Goal: Information Seeking & Learning: Learn about a topic

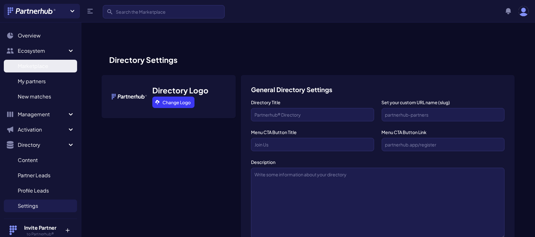
click at [34, 67] on span "Marketplace" at bounding box center [33, 66] width 30 height 8
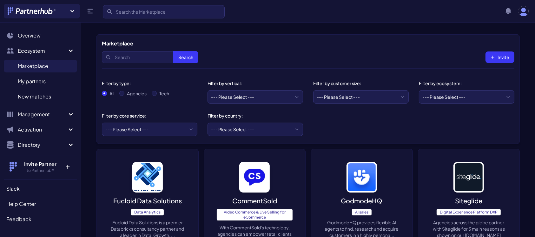
click at [208, 56] on div "Search Search Invite" at bounding box center [308, 57] width 412 height 20
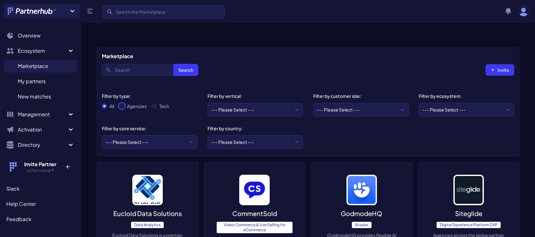
click at [122, 103] on input "Agencies" at bounding box center [121, 105] width 5 height 5
radio input "true"
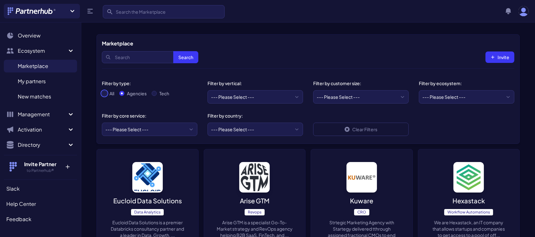
click at [104, 93] on input "All" at bounding box center [104, 93] width 5 height 5
radio input "true"
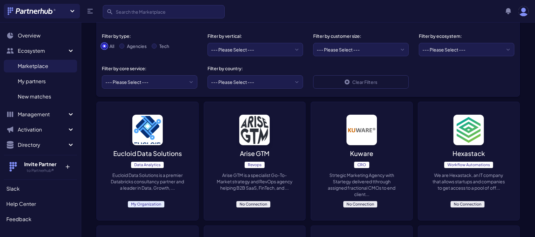
scroll to position [62, 0]
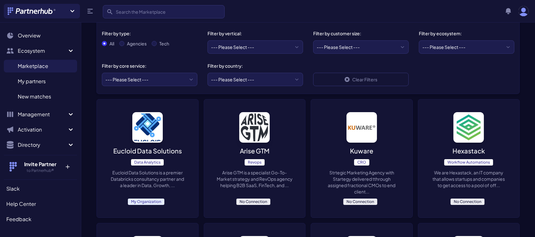
click at [145, 130] on div "Eucloid Data Solutions Data Analytics Eucloid Data Solutions is a premier Datab…" at bounding box center [148, 158] width 102 height 118
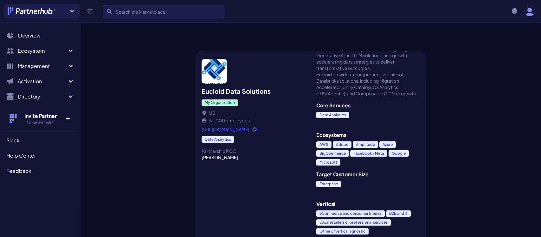
scroll to position [70, 0]
click at [242, 126] on link "https://www.eucloid.com/" at bounding box center [254, 129] width 105 height 6
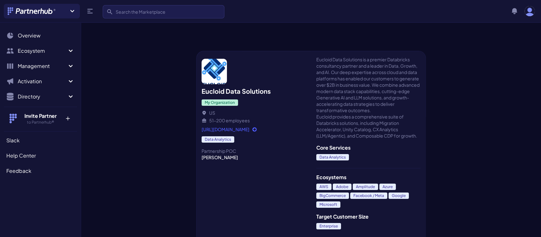
scroll to position [0, 0]
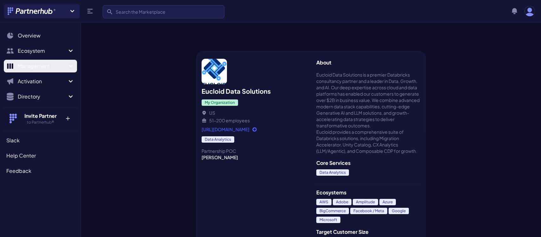
click at [68, 64] on icon "Sidebar" at bounding box center [71, 66] width 8 height 8
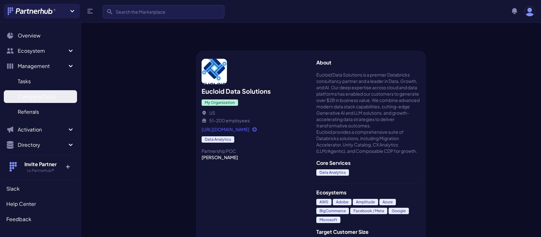
click at [41, 94] on span "Company Docs" at bounding box center [37, 97] width 38 height 8
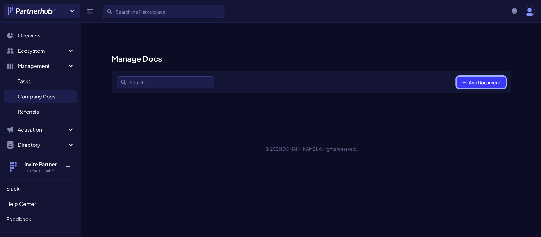
click at [484, 76] on button "Add Document" at bounding box center [481, 81] width 49 height 11
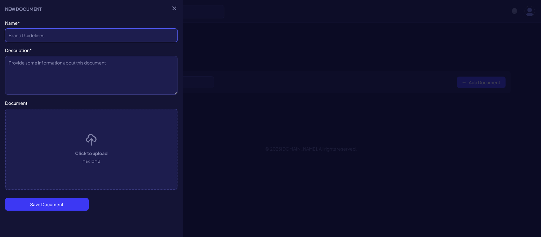
click at [102, 36] on input "Company Name*" at bounding box center [91, 35] width 173 height 13
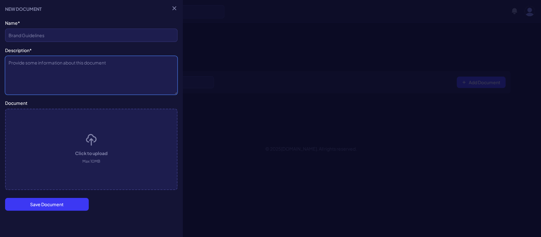
click at [84, 69] on textarea "Description*" at bounding box center [91, 75] width 173 height 39
click at [173, 7] on icon "button" at bounding box center [175, 8] width 4 height 4
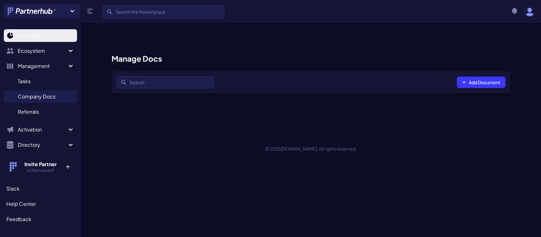
click at [31, 31] on link "Overview" at bounding box center [40, 35] width 73 height 13
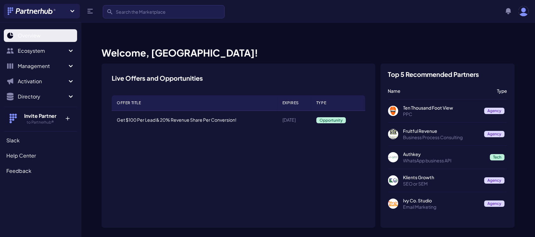
click at [40, 38] on span "Overview" at bounding box center [29, 36] width 23 height 8
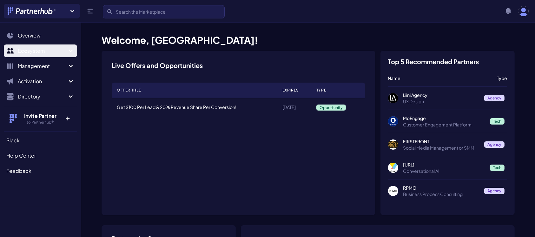
click at [65, 49] on span "Ecosystem" at bounding box center [42, 51] width 49 height 8
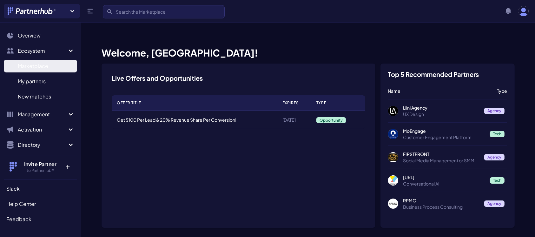
click at [44, 65] on span "Marketplace" at bounding box center [33, 66] width 30 height 8
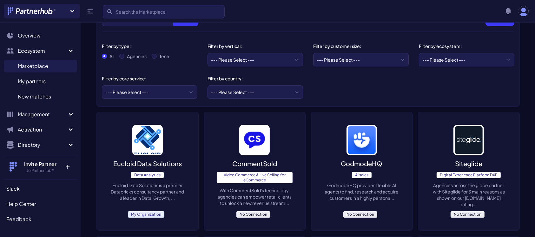
scroll to position [56, 0]
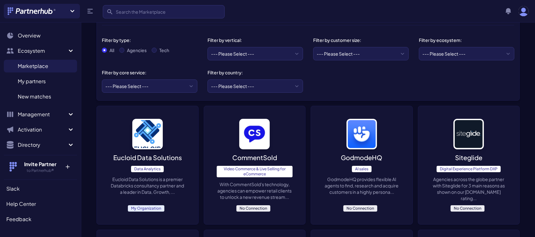
click at [141, 153] on p "Eucloid Data Solutions" at bounding box center [147, 157] width 69 height 9
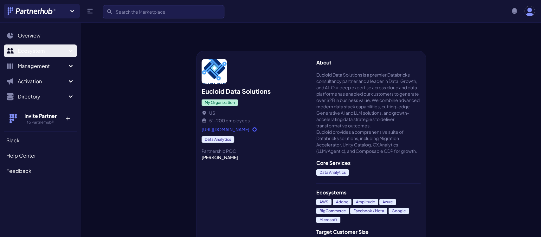
click at [71, 49] on icon "Sidebar" at bounding box center [71, 51] width 8 height 8
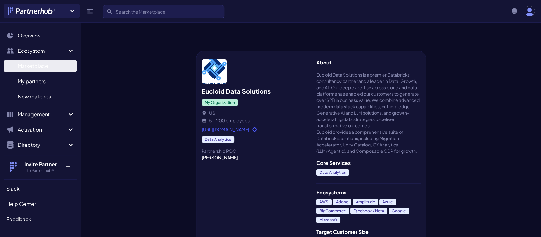
click at [38, 67] on span "Marketplace" at bounding box center [33, 66] width 30 height 8
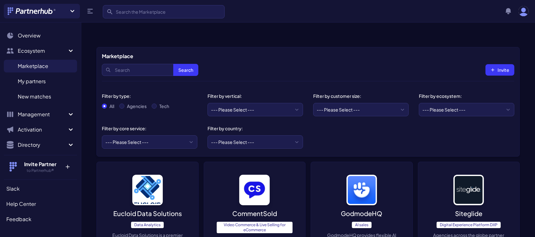
click at [124, 103] on div "Agencies" at bounding box center [132, 106] width 27 height 6
click at [155, 103] on input "Tech" at bounding box center [154, 105] width 5 height 5
radio input "true"
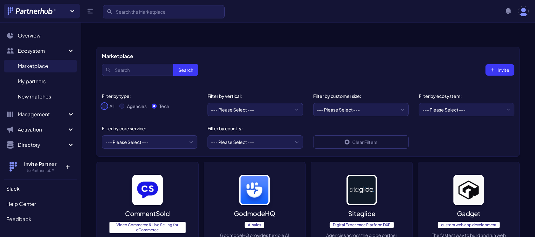
click at [104, 103] on input "All" at bounding box center [104, 105] width 5 height 5
radio input "true"
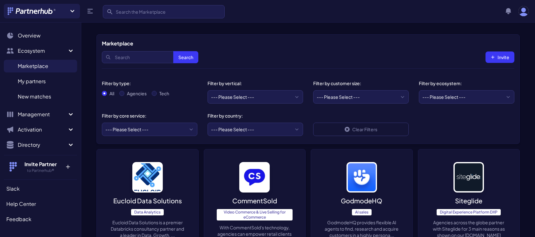
scroll to position [10, 0]
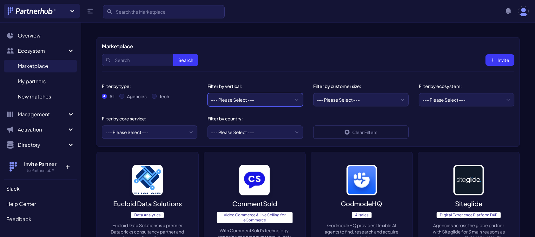
click at [300, 93] on select "--- Please Select --- eCommerce and consumer brands B2B and IT Local retailers …" at bounding box center [254, 99] width 95 height 13
click at [288, 56] on div "Search Search Invite" at bounding box center [308, 60] width 412 height 20
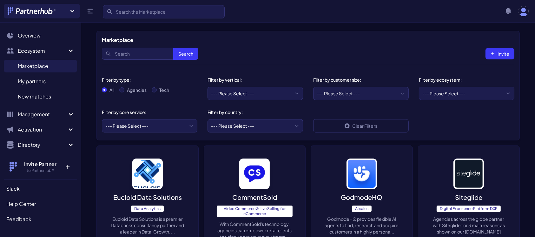
scroll to position [13, 0]
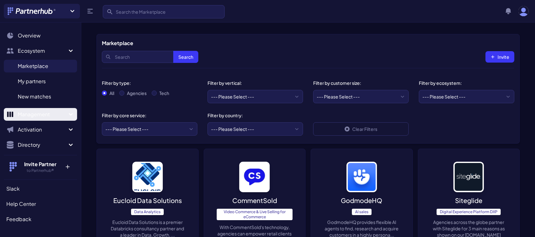
click at [67, 114] on icon "Sidebar" at bounding box center [71, 114] width 8 height 8
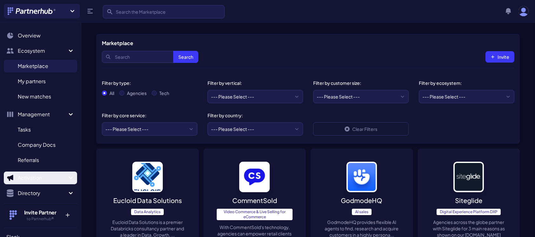
click at [67, 174] on icon "Sidebar" at bounding box center [71, 178] width 8 height 8
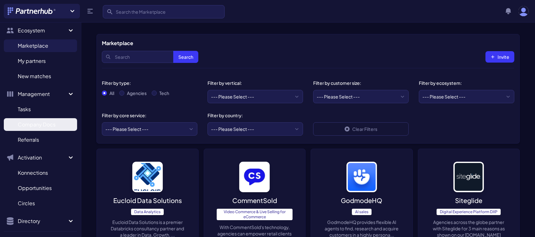
scroll to position [0, 0]
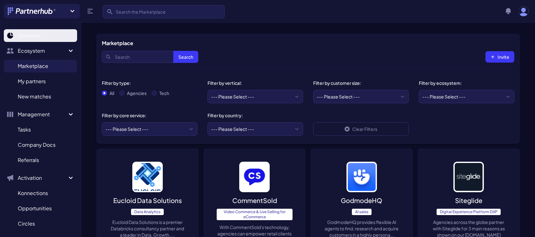
click at [32, 38] on span "Overview" at bounding box center [29, 36] width 23 height 8
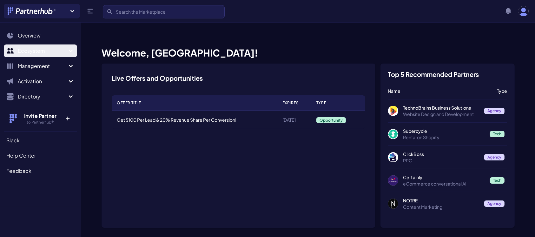
click at [69, 49] on icon "Sidebar" at bounding box center [71, 51] width 8 height 8
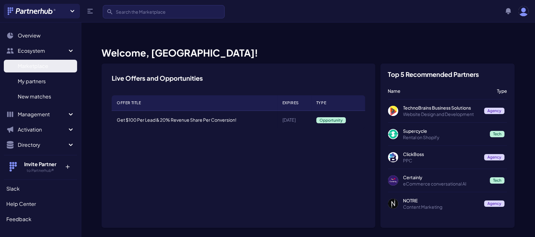
click at [32, 69] on span "Marketplace" at bounding box center [33, 66] width 30 height 8
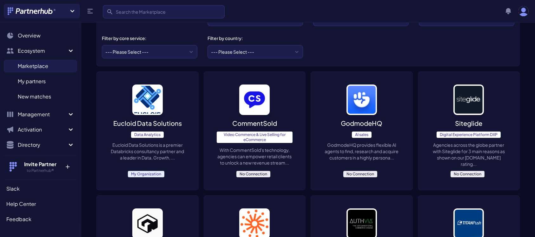
scroll to position [92, 0]
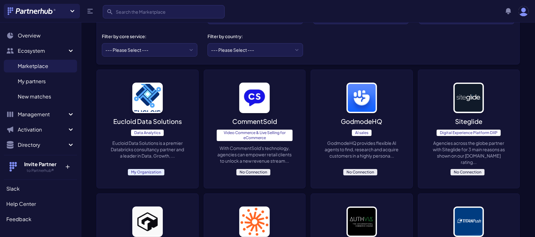
click at [249, 117] on p "CommentSold" at bounding box center [254, 121] width 45 height 9
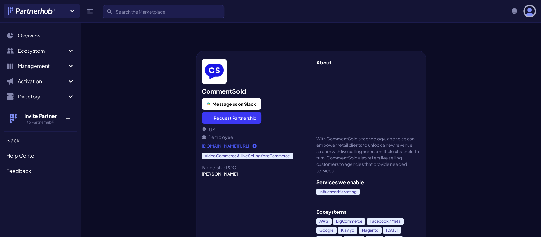
click at [528, 8] on img "button" at bounding box center [530, 11] width 10 height 10
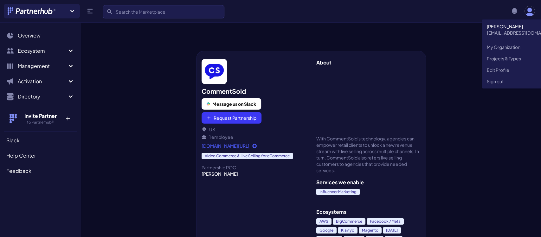
click at [468, 46] on div "CommentSold Message us on Slack Request Partnership [GEOGRAPHIC_DATA] 1 employe…" at bounding box center [311, 141] width 460 height 216
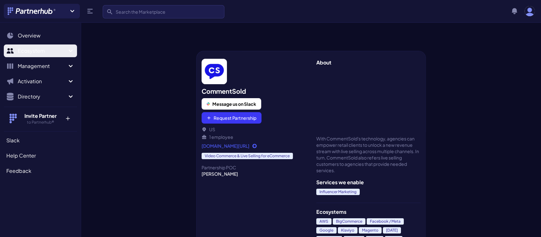
click at [69, 52] on icon "Sidebar" at bounding box center [71, 51] width 8 height 8
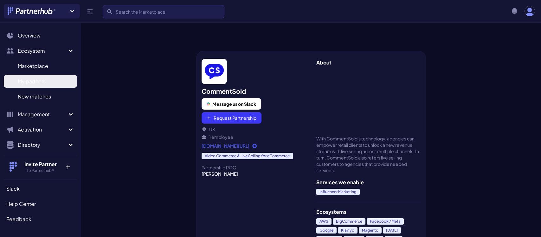
click at [33, 82] on span "My partners" at bounding box center [32, 81] width 28 height 8
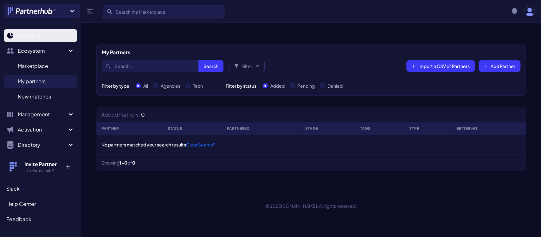
click at [28, 35] on span "Overview" at bounding box center [29, 36] width 23 height 8
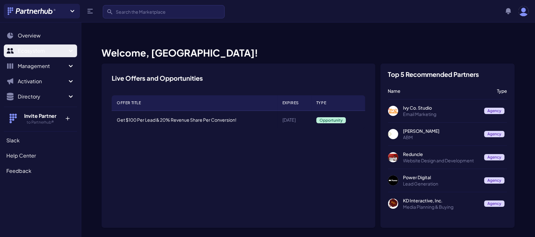
click at [71, 50] on icon "Sidebar" at bounding box center [71, 51] width 8 height 8
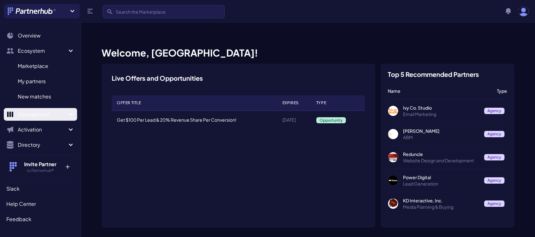
click at [67, 111] on icon "Sidebar" at bounding box center [71, 114] width 8 height 8
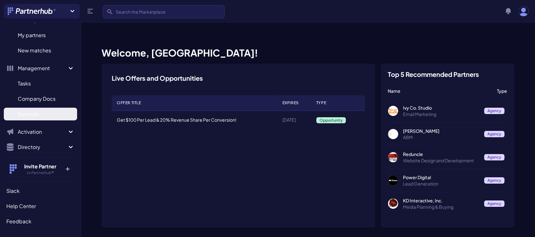
scroll to position [67, 0]
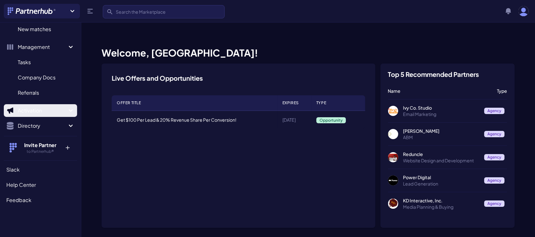
click at [67, 109] on icon "Sidebar" at bounding box center [71, 111] width 8 height 8
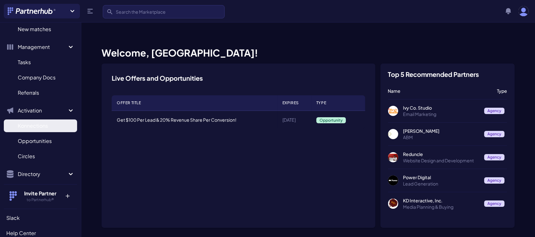
click at [42, 125] on span "Konnections" at bounding box center [33, 126] width 30 height 8
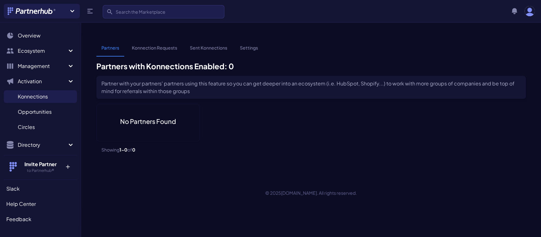
click at [162, 44] on link "Konnection Requests" at bounding box center [155, 50] width 56 height 12
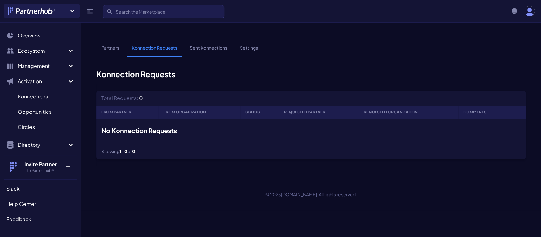
click at [248, 44] on link "Settings" at bounding box center [249, 50] width 28 height 12
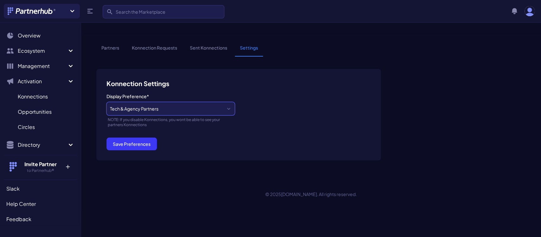
click at [231, 102] on select "Tech & Agency Partners Tech Partners Only Agency Partners Only Disabled" at bounding box center [171, 108] width 128 height 13
click at [261, 98] on div "Display Preference* Tech & Agency Partners Tech Partners Only Agency Partners O…" at bounding box center [239, 115] width 265 height 44
click at [209, 44] on link "Sent Konnections" at bounding box center [209, 50] width 48 height 12
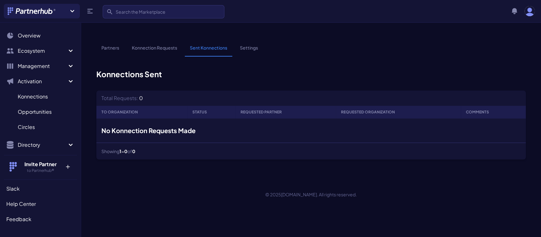
click at [111, 44] on link "Partners" at bounding box center [110, 50] width 28 height 12
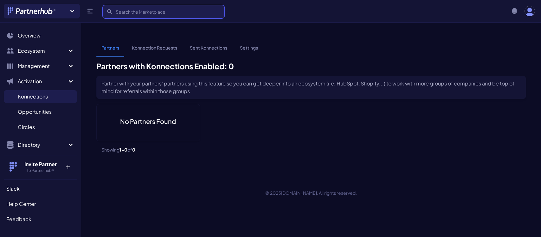
click at [169, 14] on input "Search" at bounding box center [164, 11] width 122 height 13
type input "e"
type input "latenview"
click button "submit" at bounding box center [0, 0] width 0 height 0
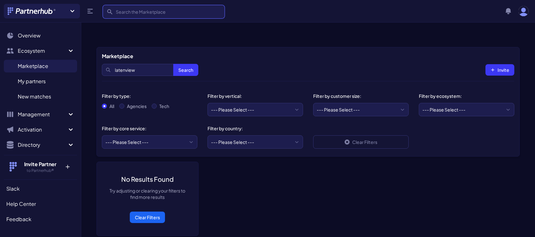
click at [161, 11] on input "Search" at bounding box center [164, 11] width 122 height 13
type input "mantel"
click button "submit" at bounding box center [0, 0] width 0 height 0
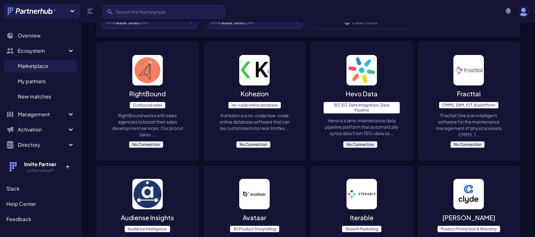
scroll to position [118, 0]
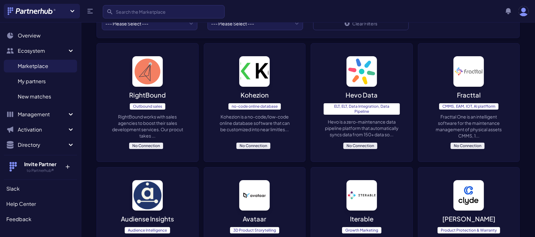
click at [472, 90] on p "Fracttal" at bounding box center [469, 94] width 24 height 9
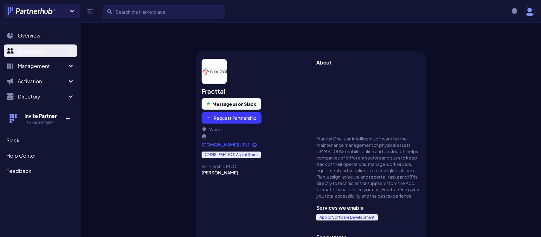
click at [69, 49] on icon "Sidebar" at bounding box center [71, 51] width 8 height 8
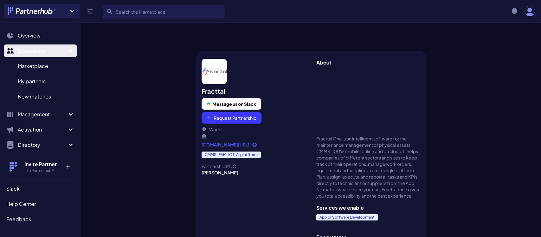
click at [69, 49] on button "Ecosystem" at bounding box center [40, 50] width 73 height 13
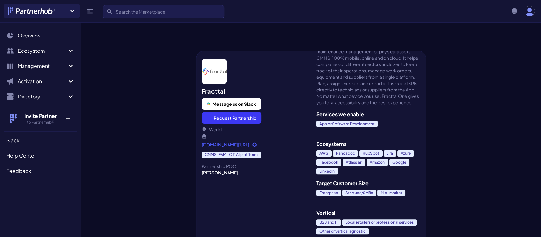
scroll to position [105, 0]
click at [147, 9] on input "Search" at bounding box center [164, 11] width 122 height 13
type input "latent view"
click button "submit" at bounding box center [0, 0] width 0 height 0
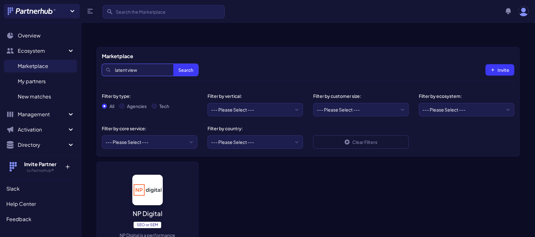
click at [158, 64] on input "latent view" at bounding box center [150, 70] width 96 height 12
type input "l"
type input "s"
type input "musigma"
click at [173, 64] on button "Search" at bounding box center [185, 70] width 25 height 12
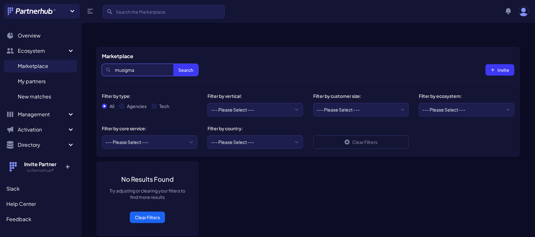
click at [137, 64] on input "musigma" at bounding box center [150, 70] width 96 height 12
type input "m"
type input "sigmoid"
click at [173, 64] on button "Search" at bounding box center [185, 70] width 25 height 12
click at [141, 64] on input "sigmoid" at bounding box center [150, 70] width 96 height 12
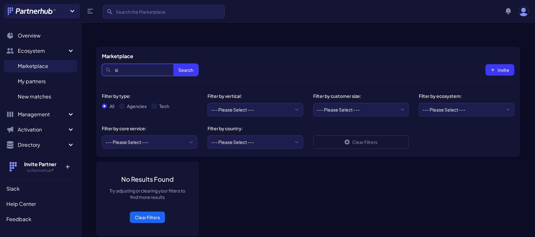
type input "s"
type input "tiger"
click at [173, 64] on button "Search" at bounding box center [185, 70] width 25 height 12
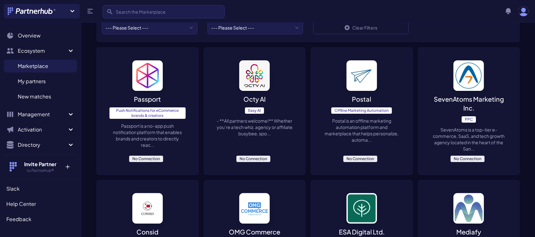
scroll to position [116, 0]
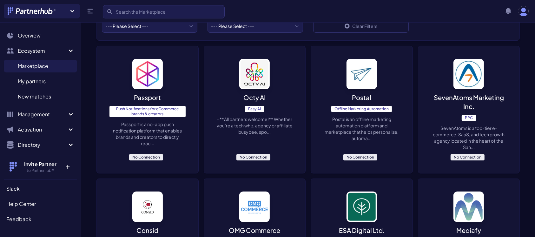
click at [255, 77] on div "Octy AI Easy AI - **All partners welcome!** Whether you’re a tech whiz, agency …" at bounding box center [255, 109] width 102 height 127
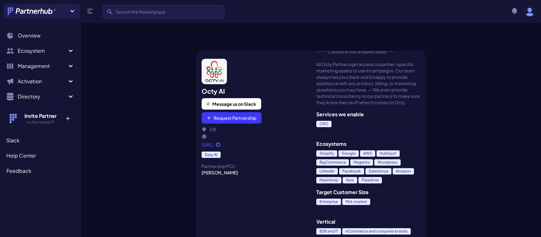
scroll to position [200, 0]
click at [132, 8] on input "Search" at bounding box center [164, 11] width 122 height 13
type input "tredence"
click button "submit" at bounding box center [0, 0] width 0 height 0
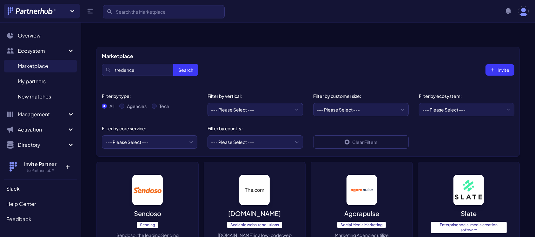
click at [32, 67] on span "Marketplace" at bounding box center [33, 66] width 30 height 8
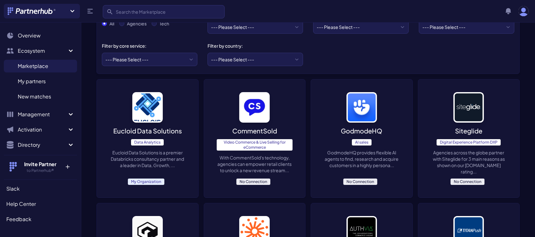
scroll to position [85, 0]
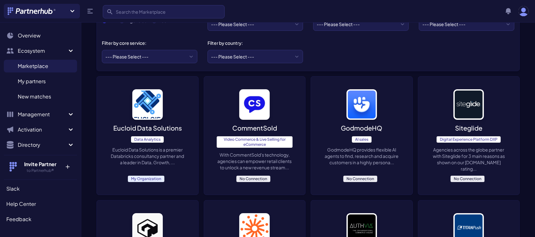
click at [143, 146] on p "Eucloid Data Solutions is a premier Databricks consultancy partner and a leader…" at bounding box center [147, 155] width 76 height 19
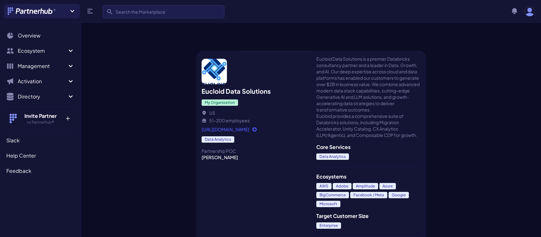
scroll to position [70, 0]
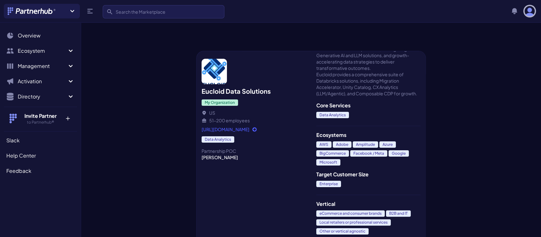
click at [533, 11] on img "button" at bounding box center [530, 11] width 10 height 10
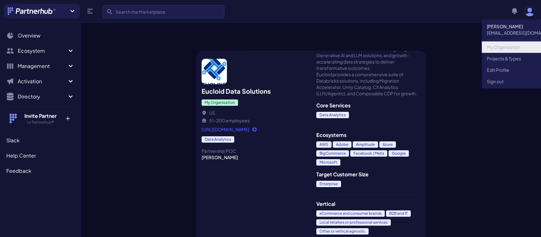
click at [497, 47] on link "My Organization" at bounding box center [525, 46] width 86 height 11
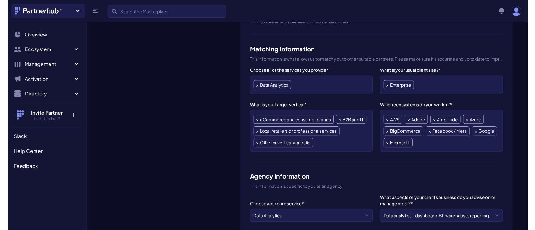
scroll to position [240, 0]
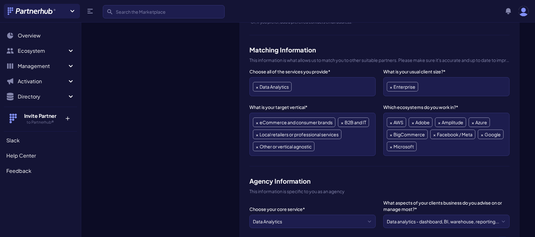
click at [317, 81] on ul "× Data Analytics" at bounding box center [312, 87] width 119 height 12
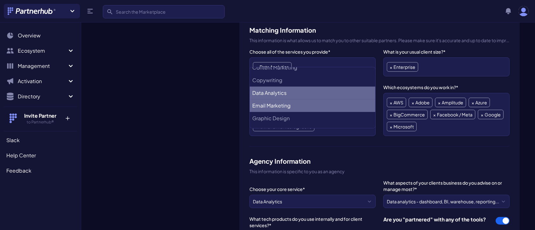
scroll to position [257, 0]
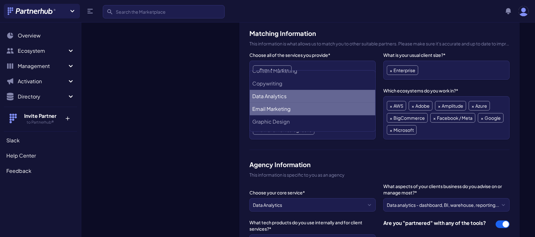
click at [429, 110] on ul "× AWS × Adobe × Amplitude × Azure × BigCommerce × Facebook / Meta × Google × Mi…" at bounding box center [446, 118] width 119 height 36
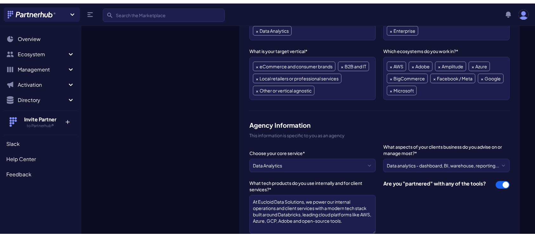
scroll to position [292, 0]
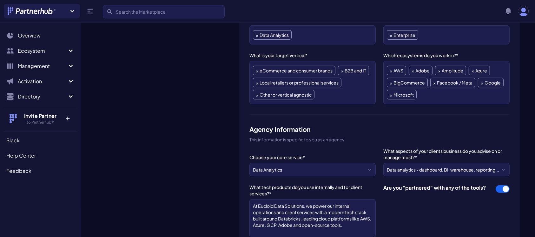
click at [209, 119] on div "Eucloid Data Solutions Change Logo" at bounding box center [165, 152] width 138 height 694
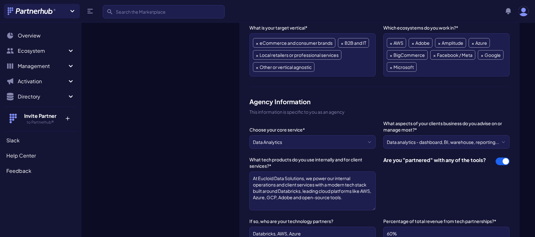
scroll to position [322, 0]
